Goal: Information Seeking & Learning: Learn about a topic

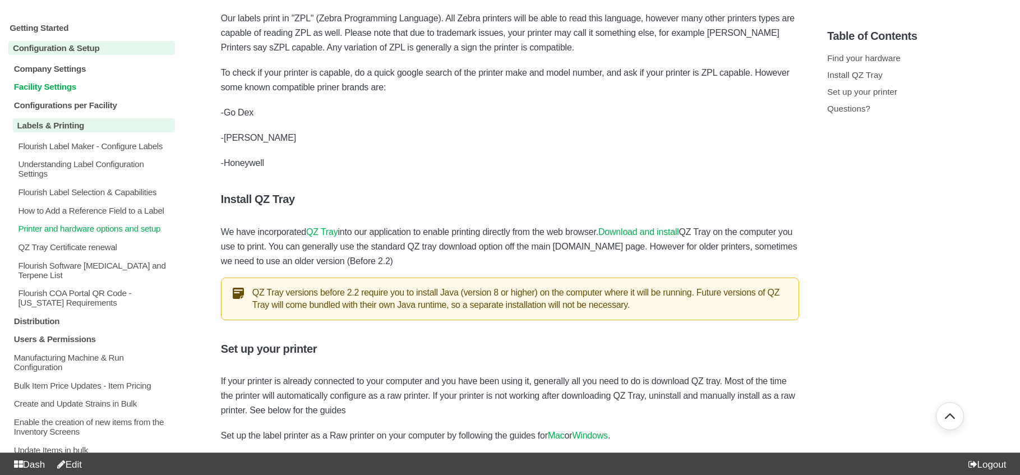
scroll to position [16, 0]
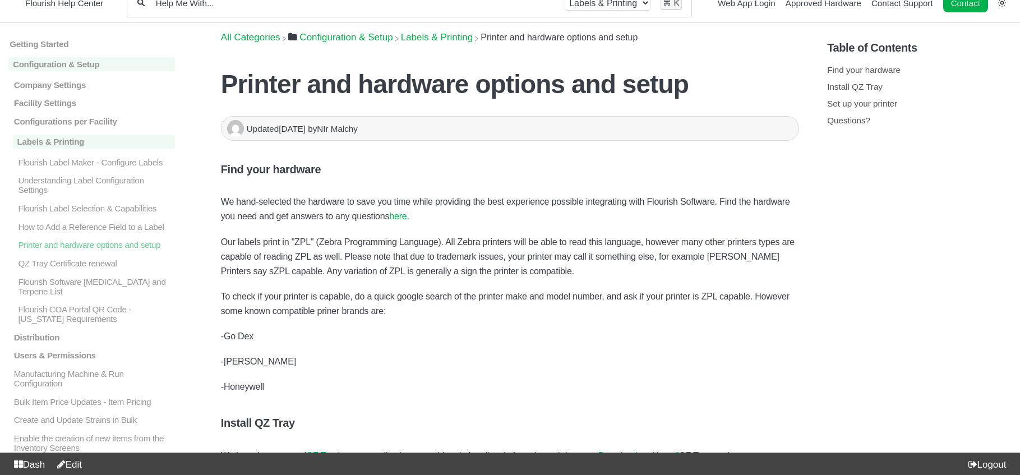
click at [407, 217] on link "here" at bounding box center [397, 216] width 17 height 10
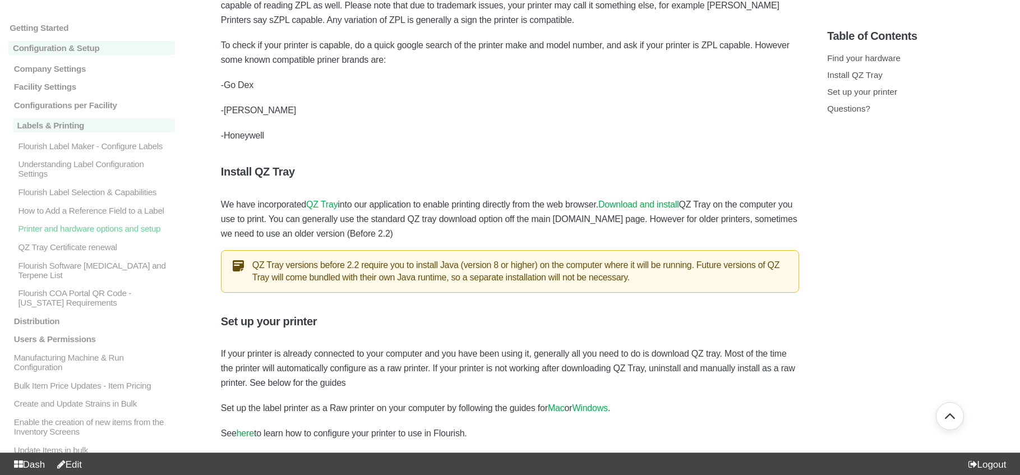
scroll to position [338, 0]
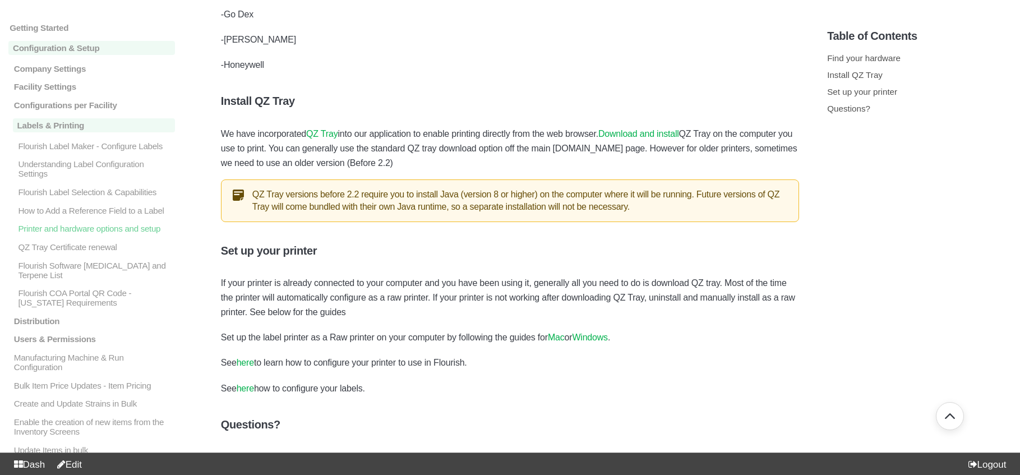
click at [329, 132] on link "QZ Tray" at bounding box center [321, 134] width 31 height 10
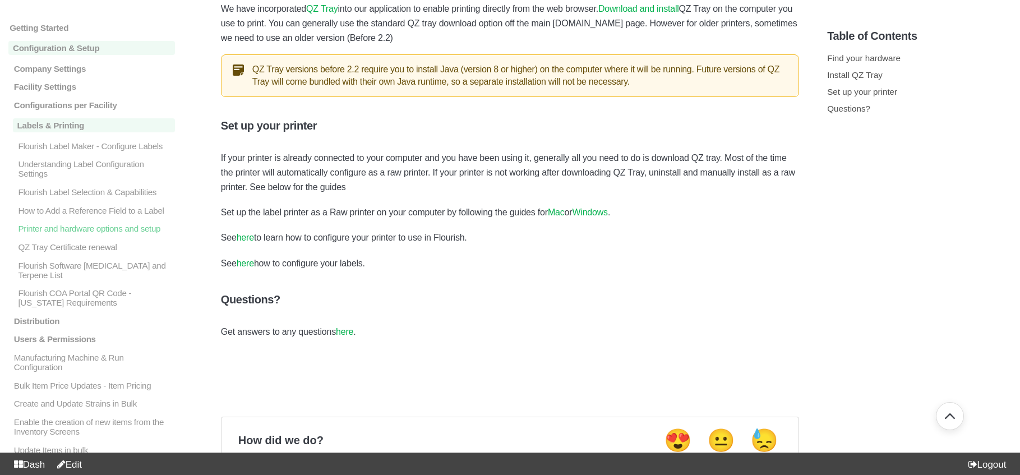
scroll to position [467, 0]
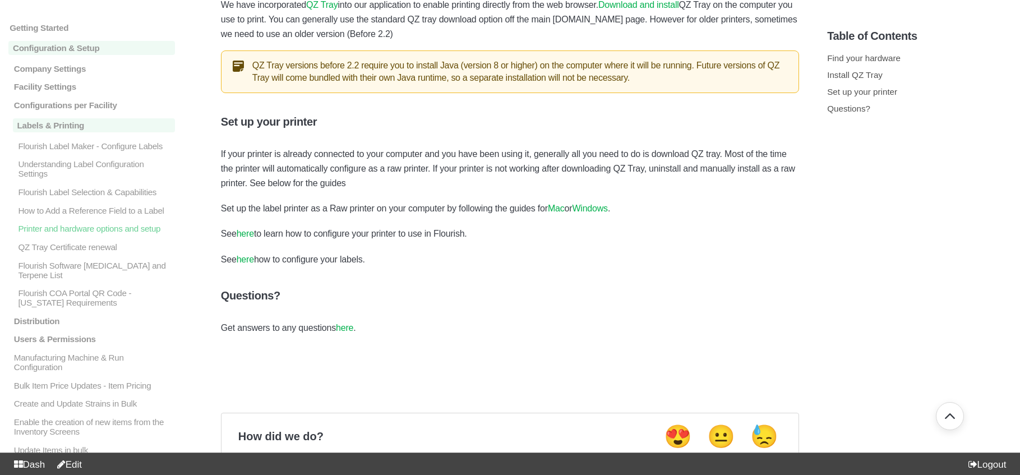
click at [564, 210] on link "Mac" at bounding box center [556, 209] width 17 height 10
click at [595, 210] on link "Windows" at bounding box center [590, 209] width 36 height 10
click at [245, 234] on link "here" at bounding box center [245, 234] width 17 height 10
click at [251, 262] on link "here" at bounding box center [245, 260] width 17 height 10
click at [348, 332] on link "here" at bounding box center [344, 328] width 17 height 10
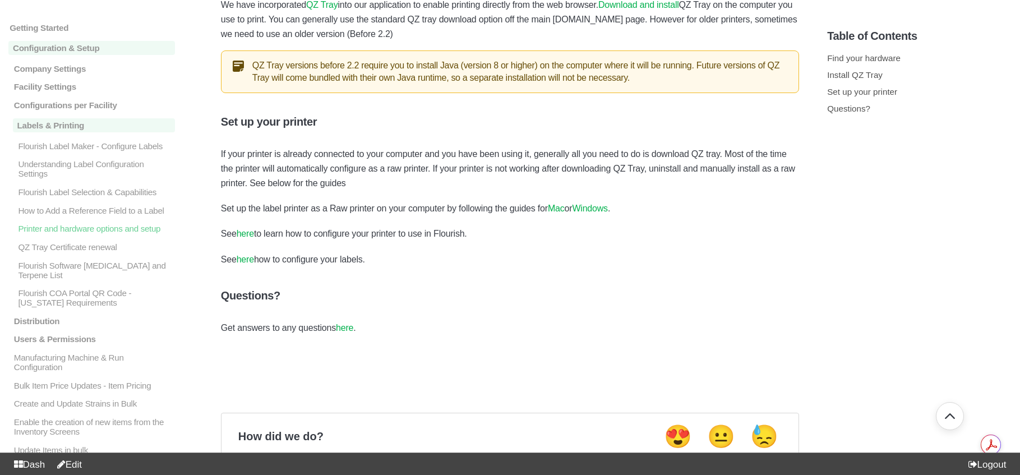
click at [82, 459] on link "Edit" at bounding box center [67, 464] width 30 height 11
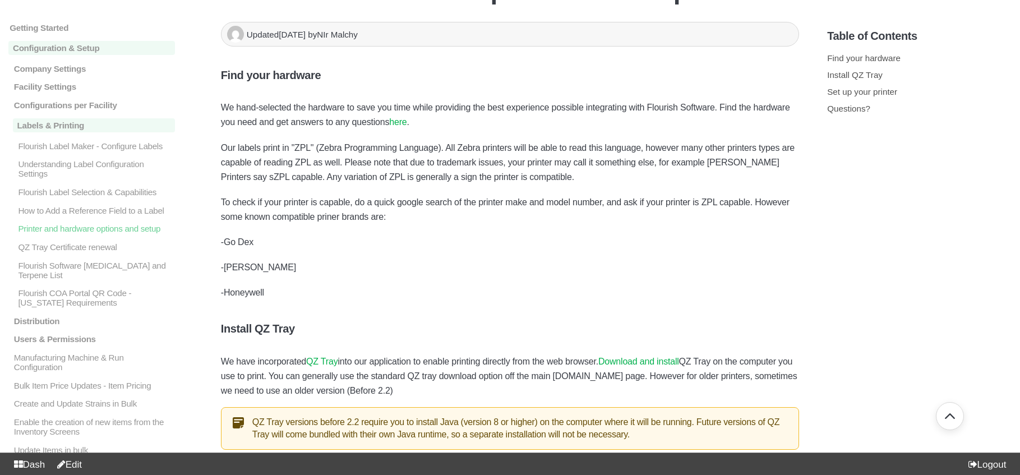
scroll to position [0, 0]
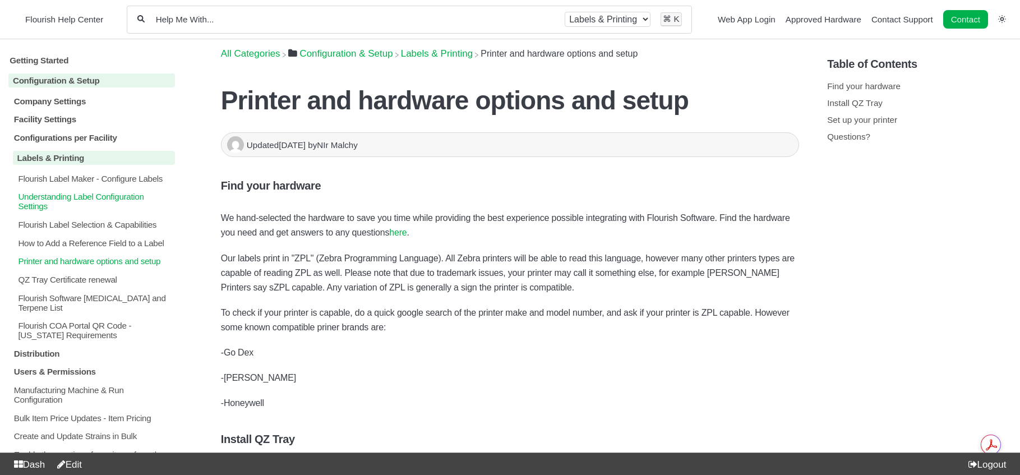
click at [95, 197] on p "Understanding Label Configuration Settings" at bounding box center [96, 201] width 158 height 19
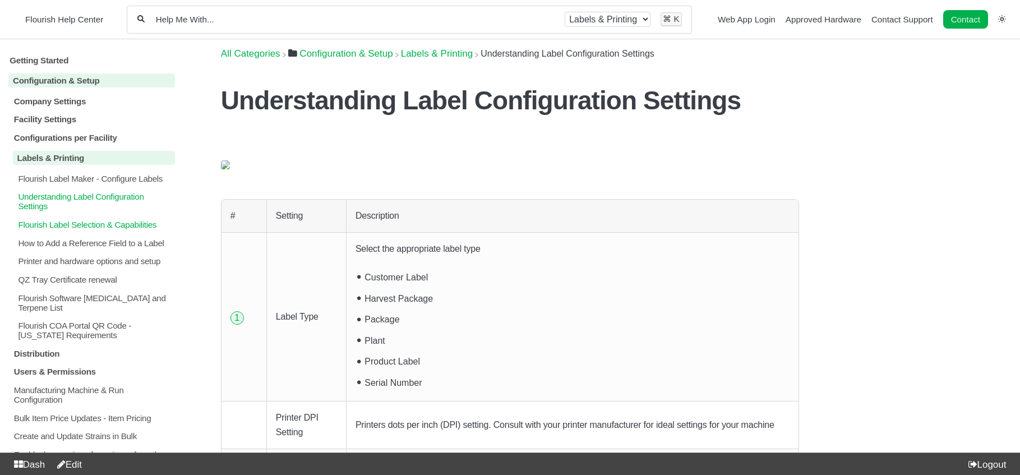
click at [98, 229] on p "Flourish Label Selection & Capabilities" at bounding box center [96, 225] width 158 height 10
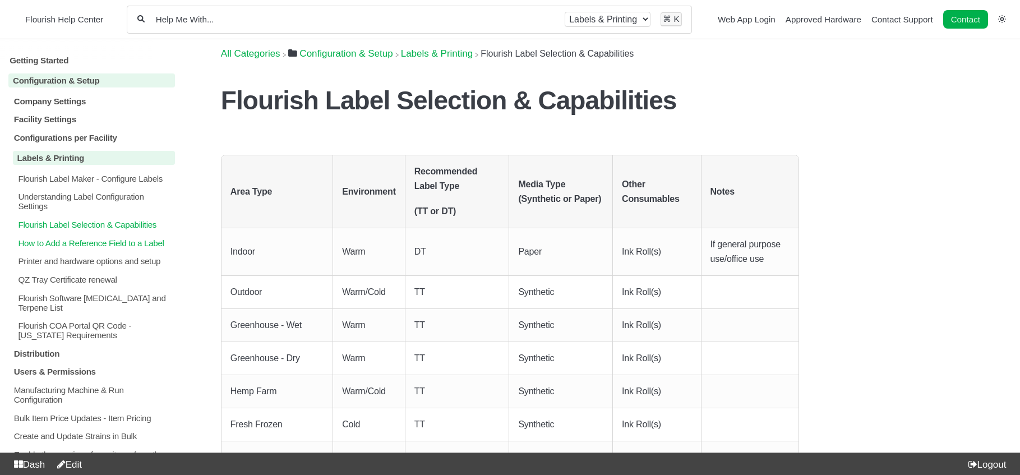
click at [110, 247] on p "How to Add a Reference Field to a Label" at bounding box center [96, 243] width 158 height 10
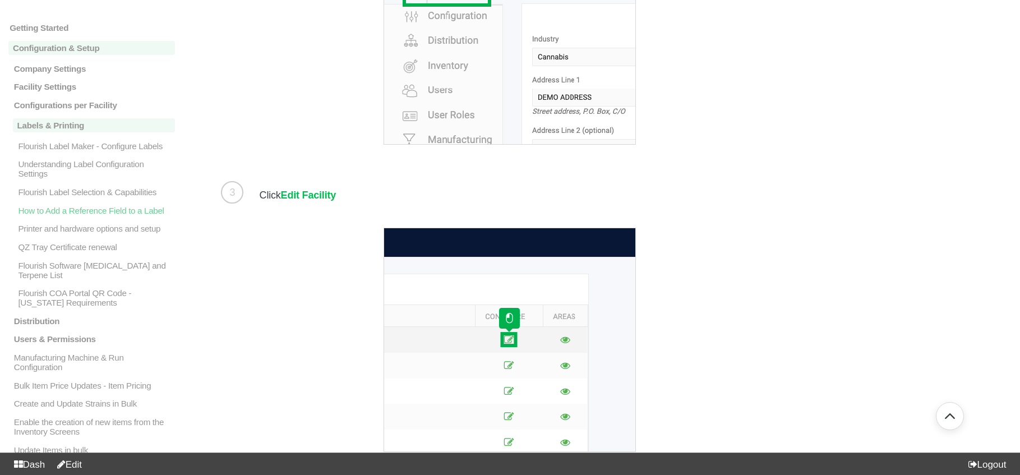
scroll to position [1009, 0]
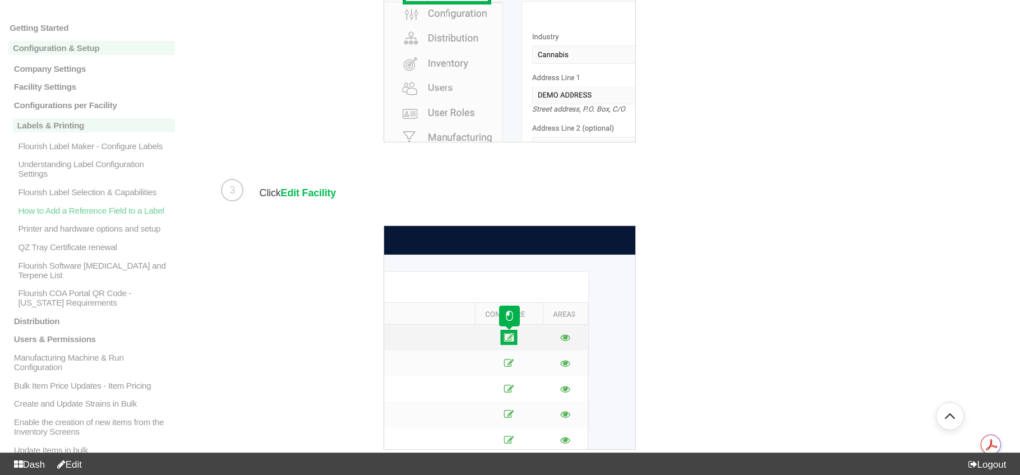
click at [76, 465] on link "Edit" at bounding box center [67, 464] width 30 height 11
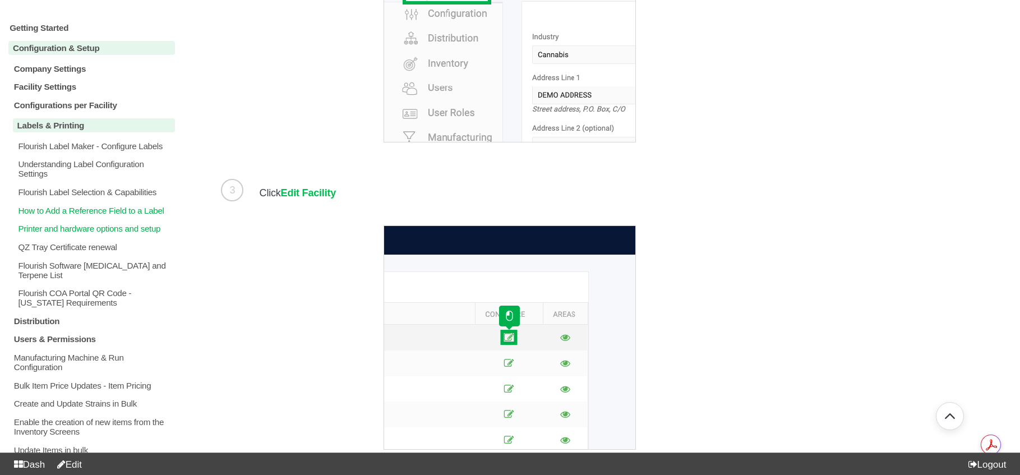
click at [115, 233] on p "Printer and hardware options and setup" at bounding box center [96, 229] width 158 height 10
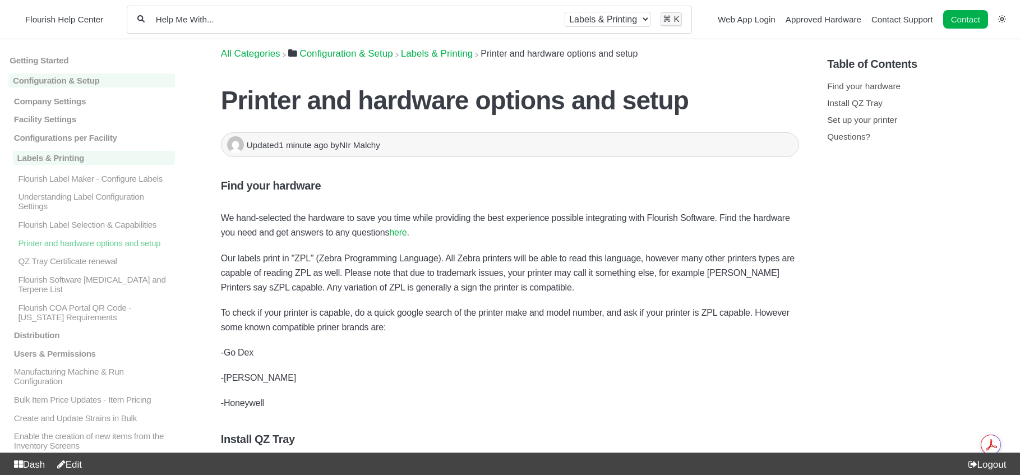
click at [435, 57] on span "​Labels & Printing" at bounding box center [437, 53] width 72 height 11
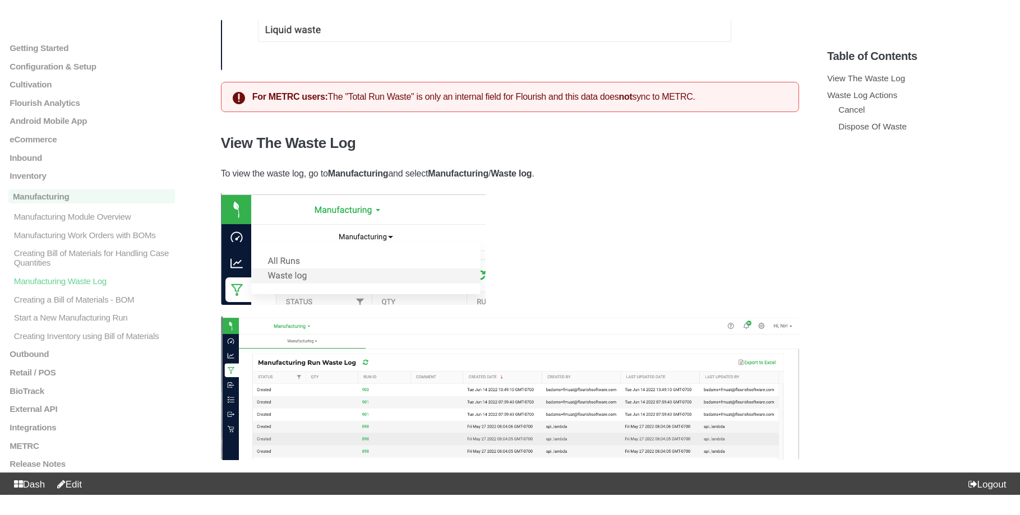
scroll to position [548, 0]
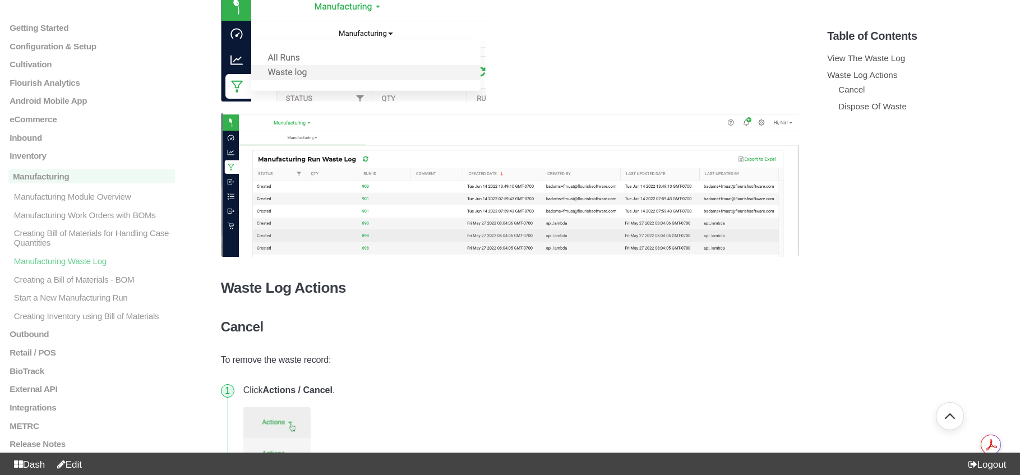
click at [87, 459] on div "Dash Edit Logout" at bounding box center [510, 463] width 1020 height 22
click at [78, 463] on link "Edit" at bounding box center [67, 464] width 30 height 11
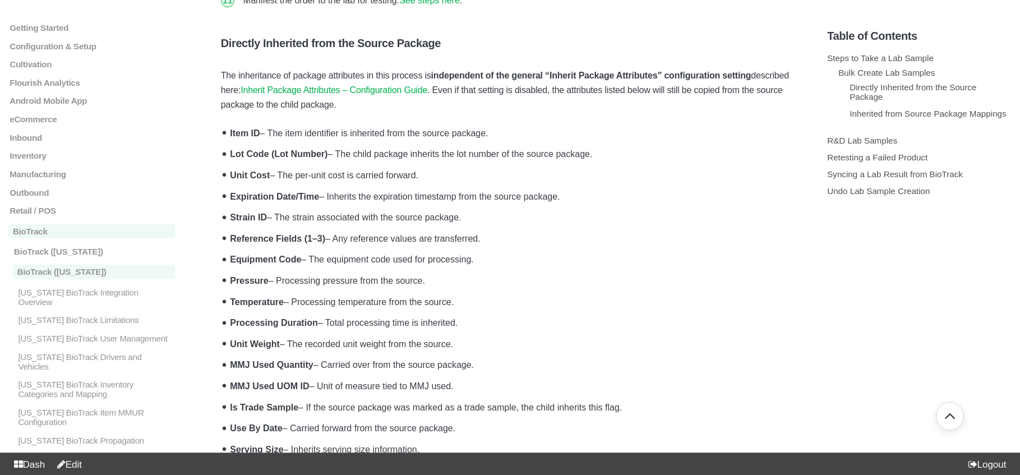
scroll to position [2586, 0]
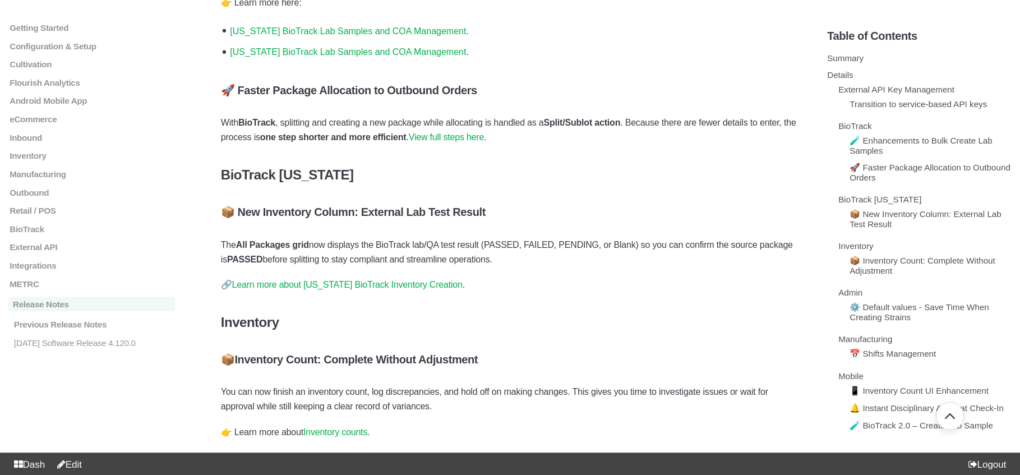
scroll to position [1061, 0]
click at [483, 141] on link "View full steps here" at bounding box center [446, 137] width 75 height 10
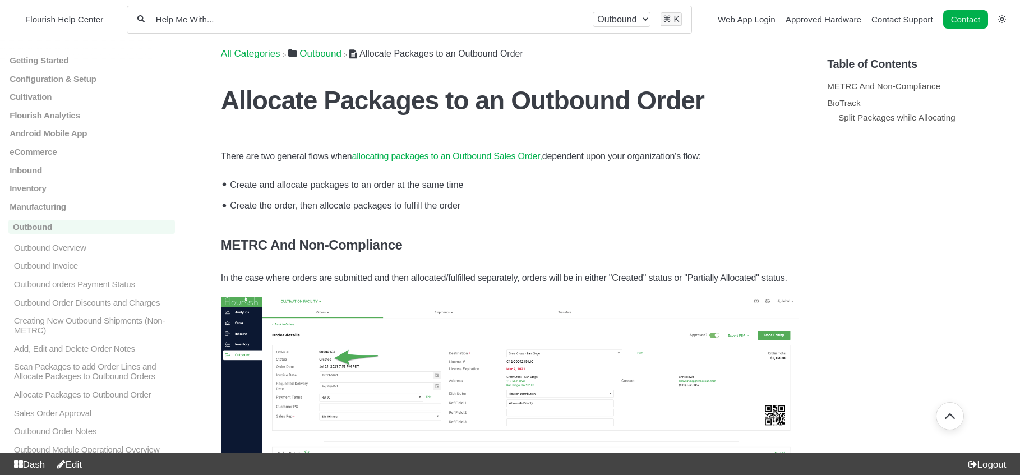
scroll to position [2414, 0]
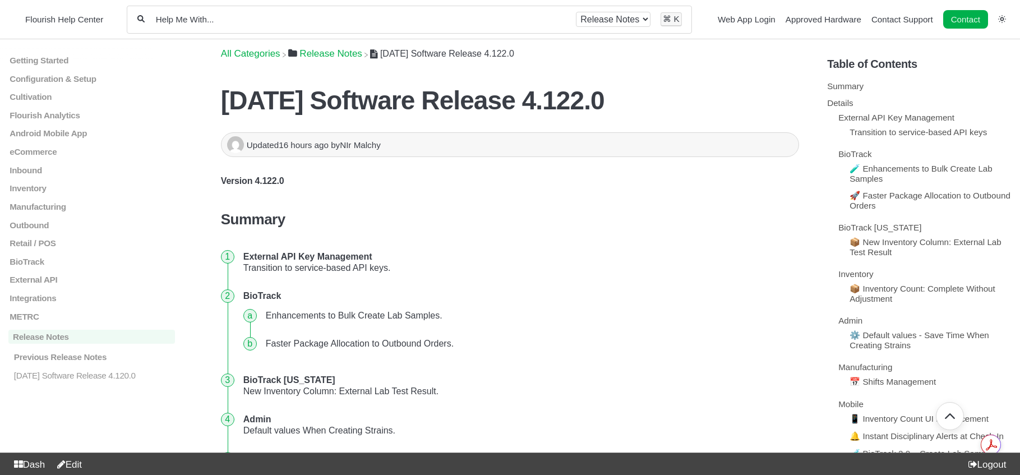
scroll to position [1061, 0]
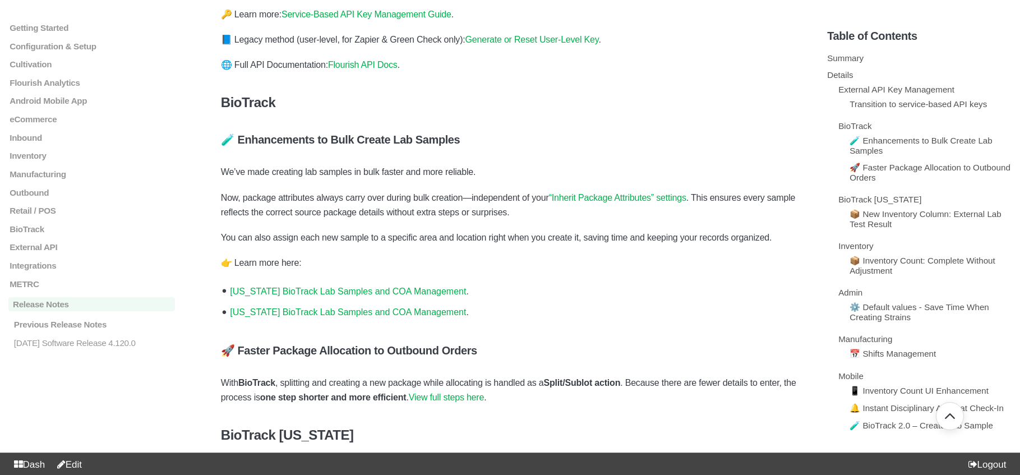
scroll to position [868, 0]
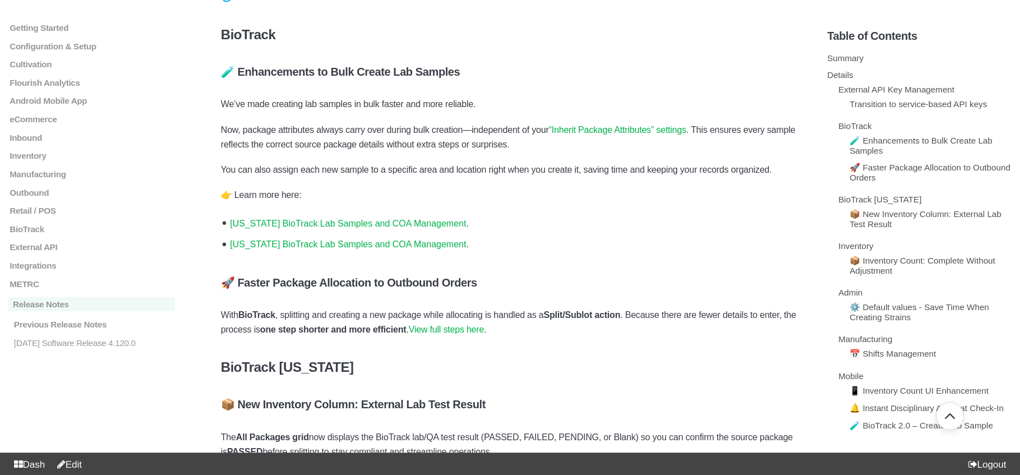
click at [638, 130] on link "“Inherit Package Attributes” settings" at bounding box center [617, 130] width 137 height 10
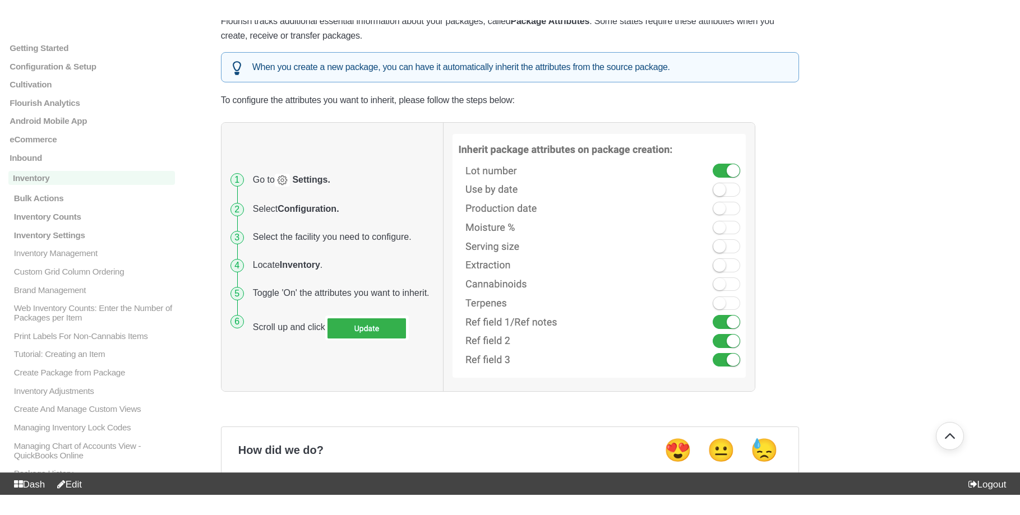
scroll to position [135, 0]
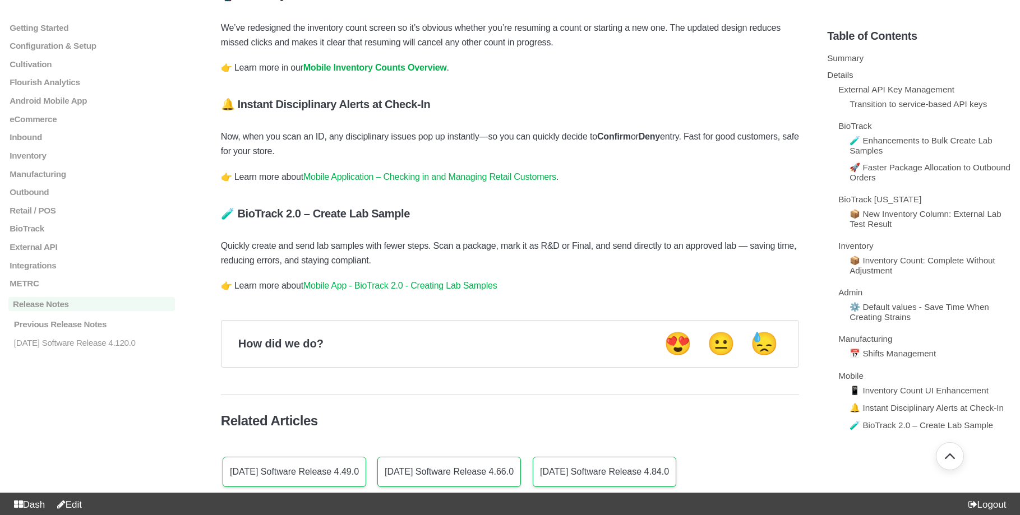
scroll to position [2090, 0]
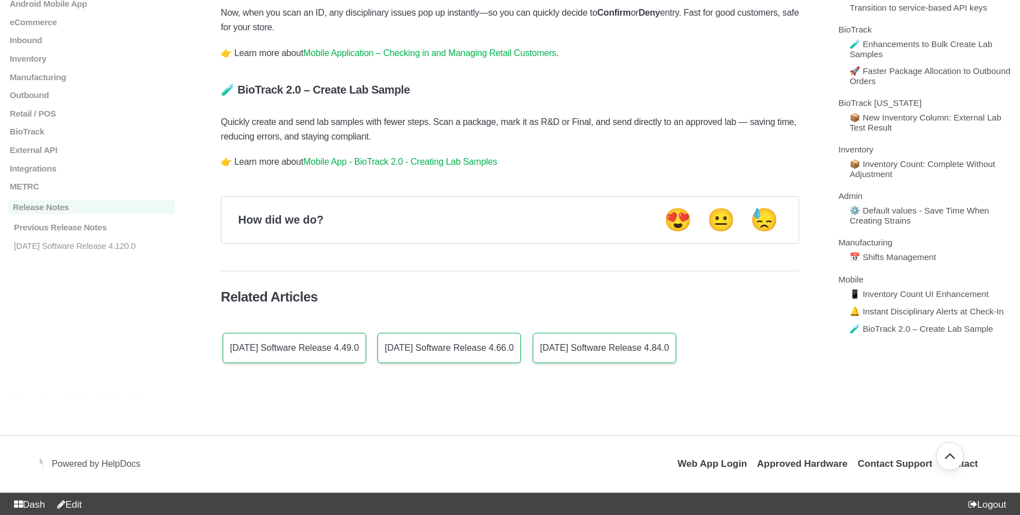
click at [427, 159] on link "Mobile App - BioTrack 2.0 - Creating Lab Samples" at bounding box center [400, 162] width 194 height 10
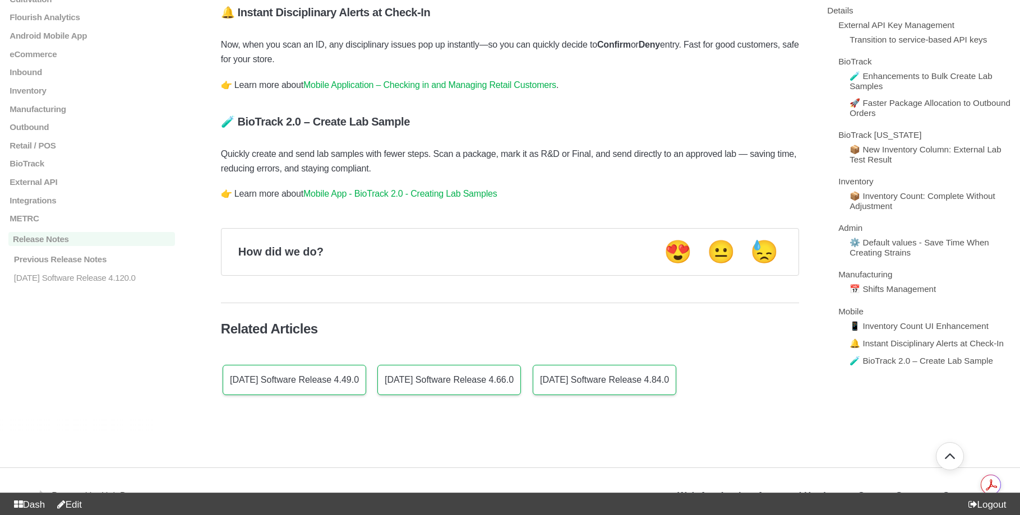
scroll to position [2090, 0]
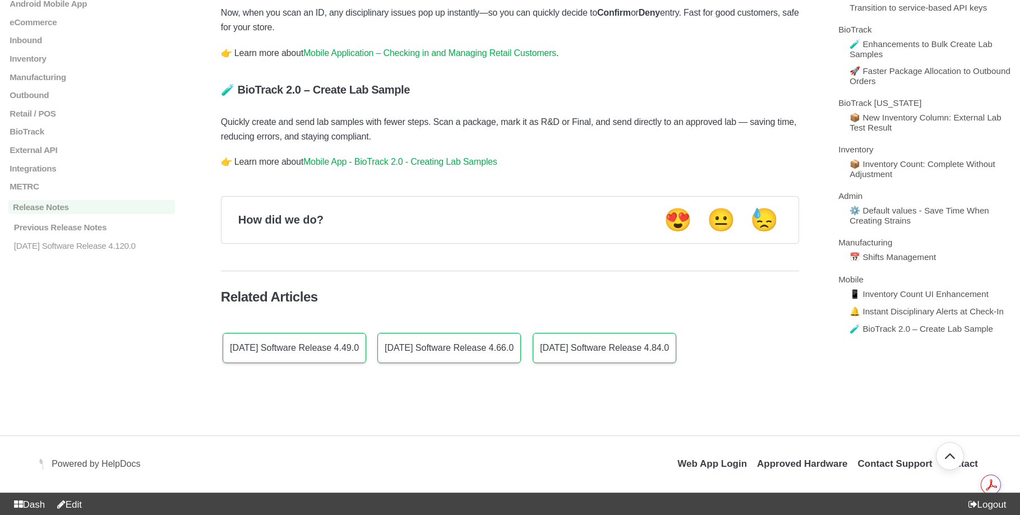
click at [467, 167] on link "Mobile App - BioTrack 2.0 - Creating Lab Samples" at bounding box center [400, 162] width 194 height 10
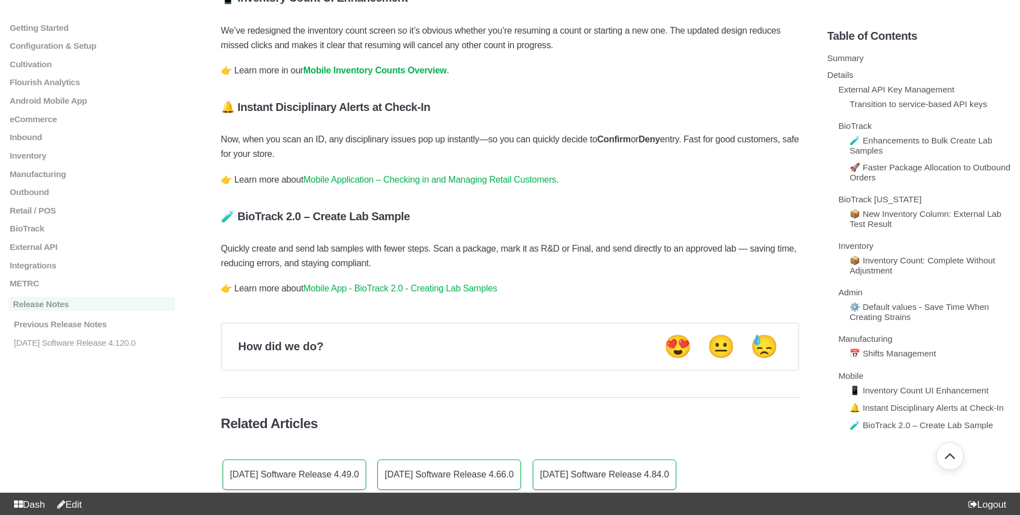
scroll to position [1923, 0]
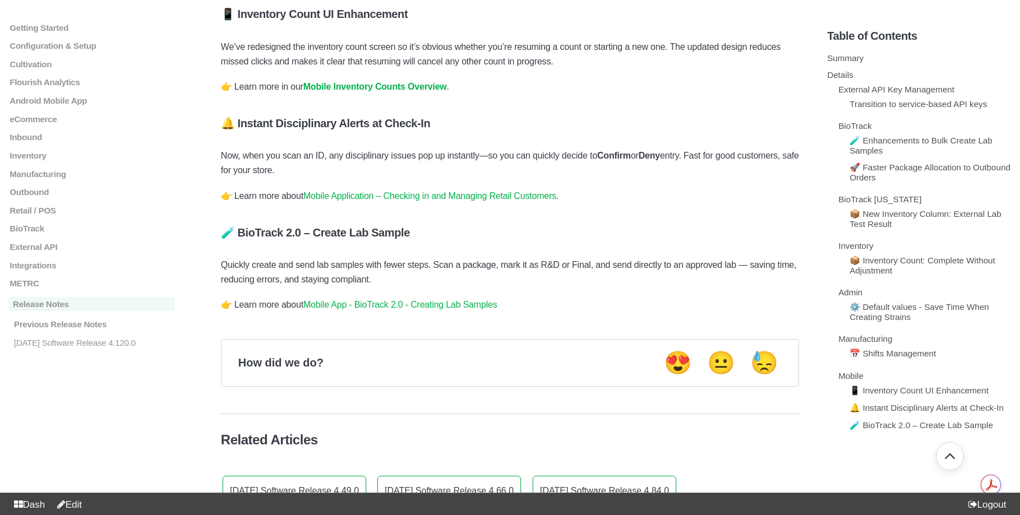
click at [472, 310] on link "Mobile App - BioTrack 2.0 - Creating Lab Samples" at bounding box center [400, 305] width 194 height 10
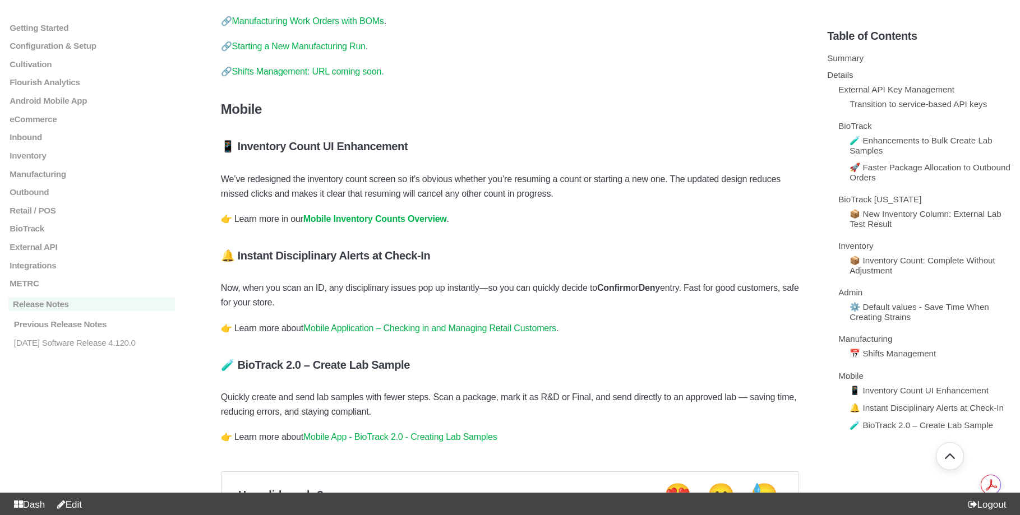
scroll to position [1741, 0]
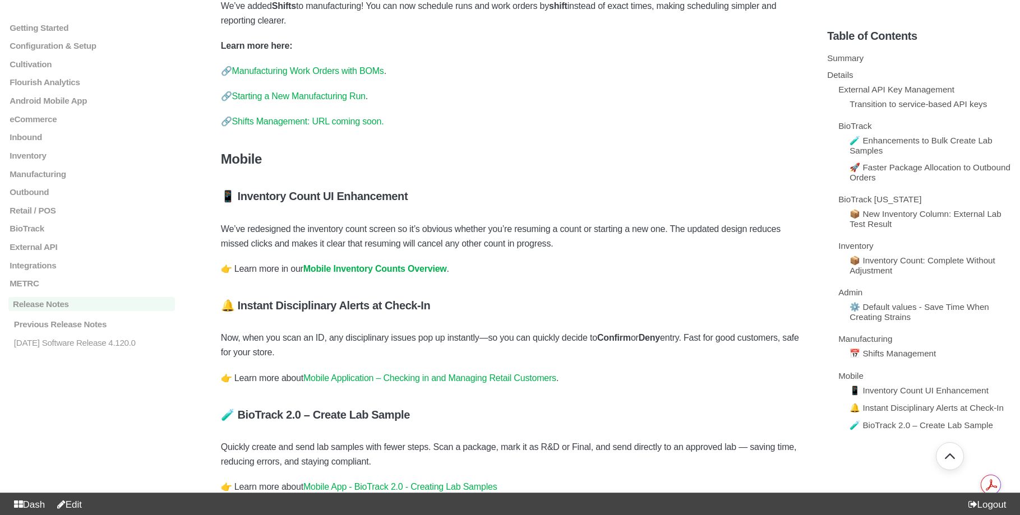
click at [348, 126] on link "Shifts Management: URL coming soon." at bounding box center [308, 122] width 152 height 10
